Goal: Task Accomplishment & Management: Manage account settings

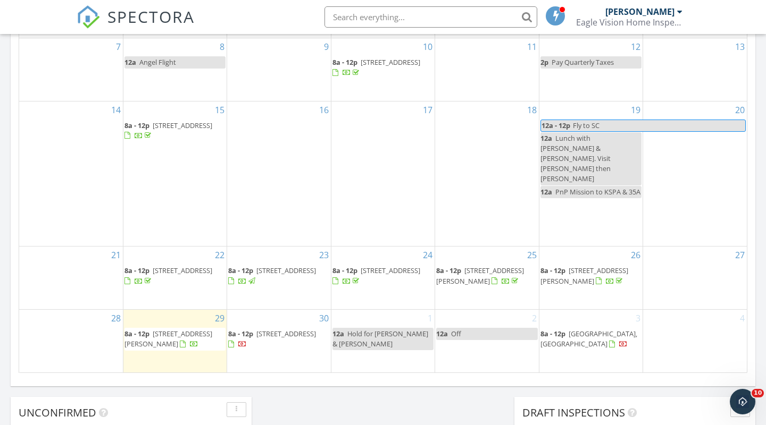
scroll to position [603, 0]
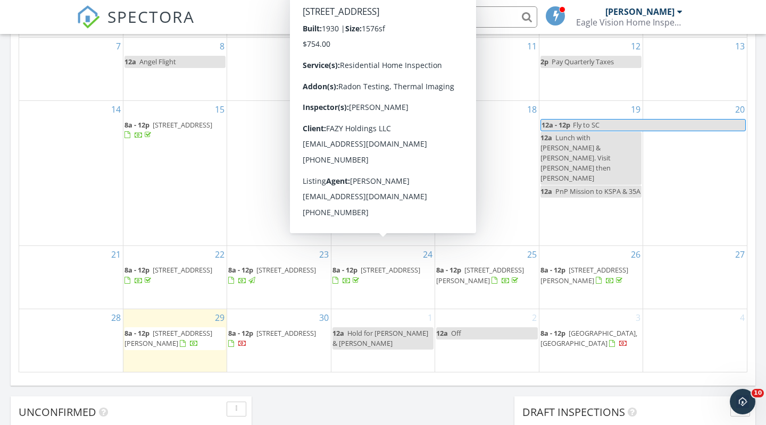
click at [411, 393] on div "[DATE] [PERSON_NAME] 8:00 am [STREET_ADDRESS][PERSON_NAME] [PERSON_NAME] 36 min…" at bounding box center [383, 19] width 766 height 968
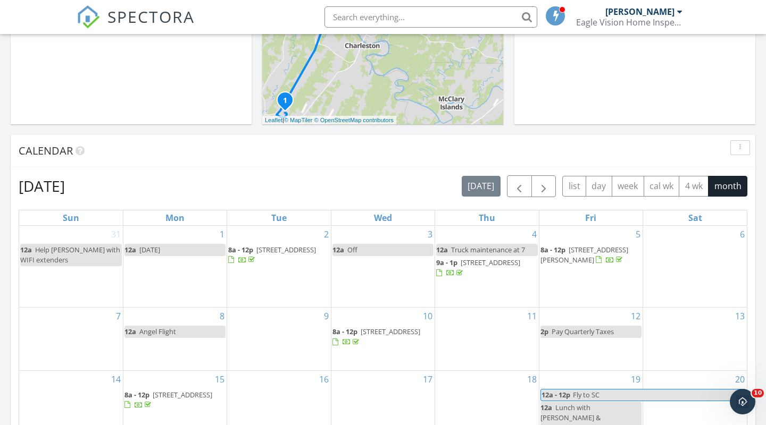
scroll to position [307, 0]
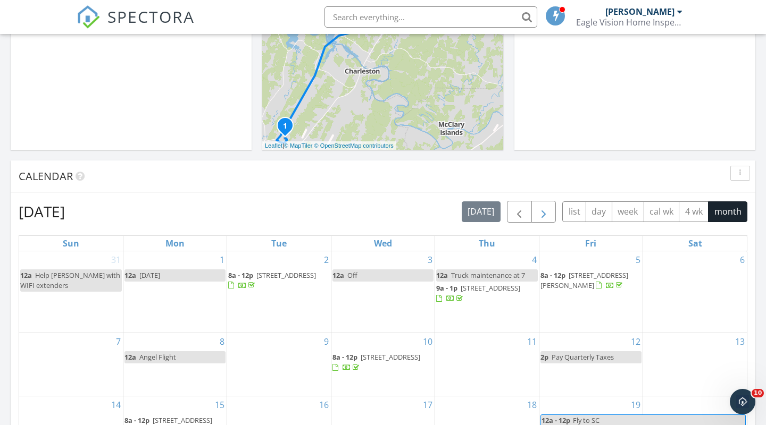
click at [539, 214] on span "button" at bounding box center [543, 212] width 13 height 13
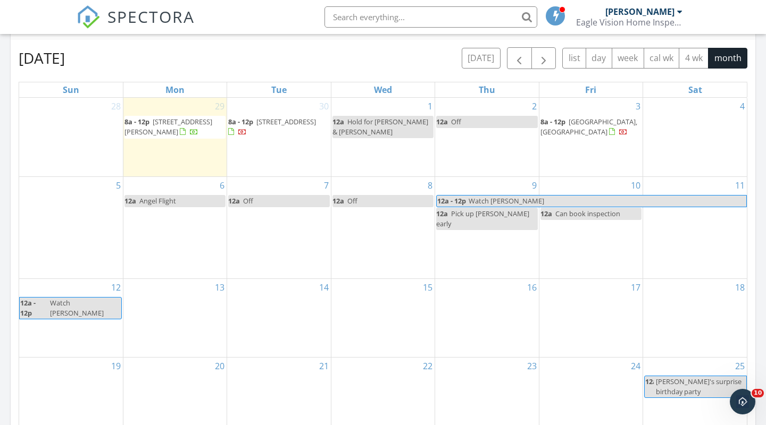
scroll to position [461, 0]
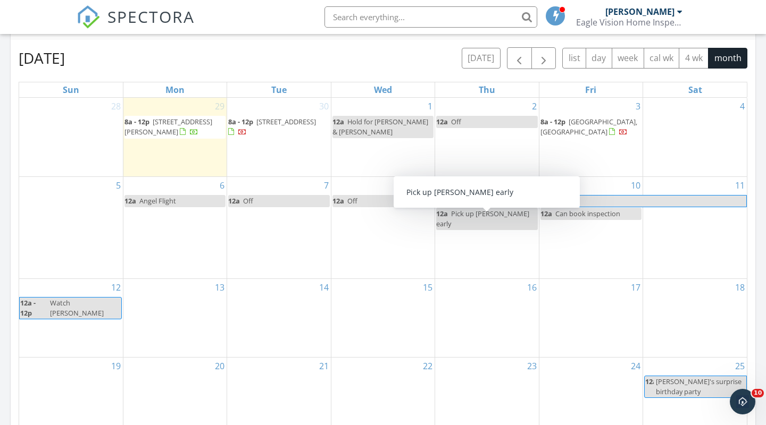
click at [383, 48] on div "[DATE] [DATE] list day week cal wk 4 wk month" at bounding box center [383, 58] width 728 height 22
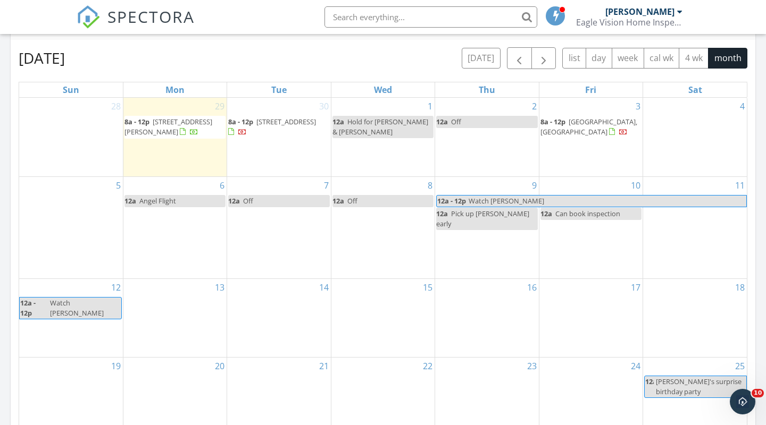
click at [379, 55] on div "[DATE] [DATE] list day week cal wk 4 wk month" at bounding box center [383, 58] width 728 height 22
click at [169, 128] on span "[STREET_ADDRESS][PERSON_NAME]" at bounding box center [168, 127] width 88 height 20
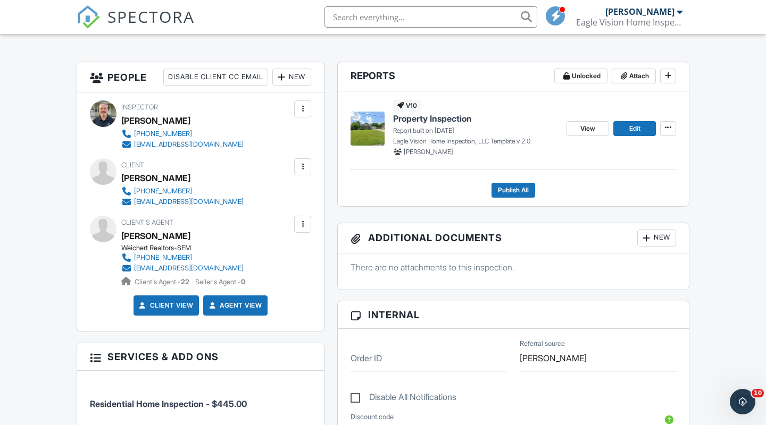
scroll to position [250, 0]
click at [631, 125] on span "Edit" at bounding box center [634, 128] width 11 height 11
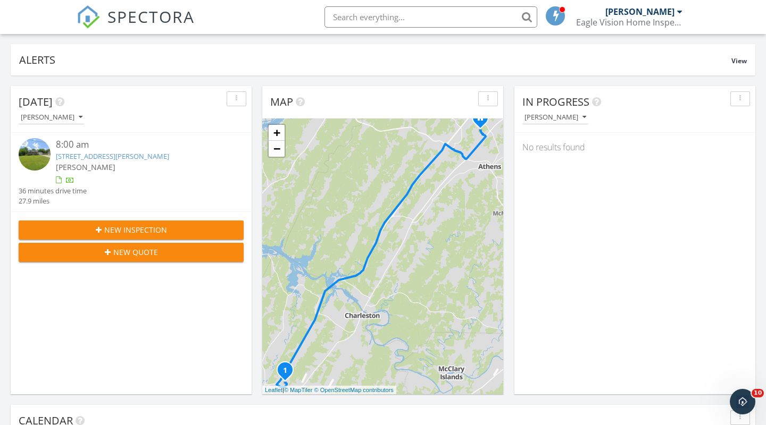
scroll to position [63, 0]
